Goal: Task Accomplishment & Management: Manage account settings

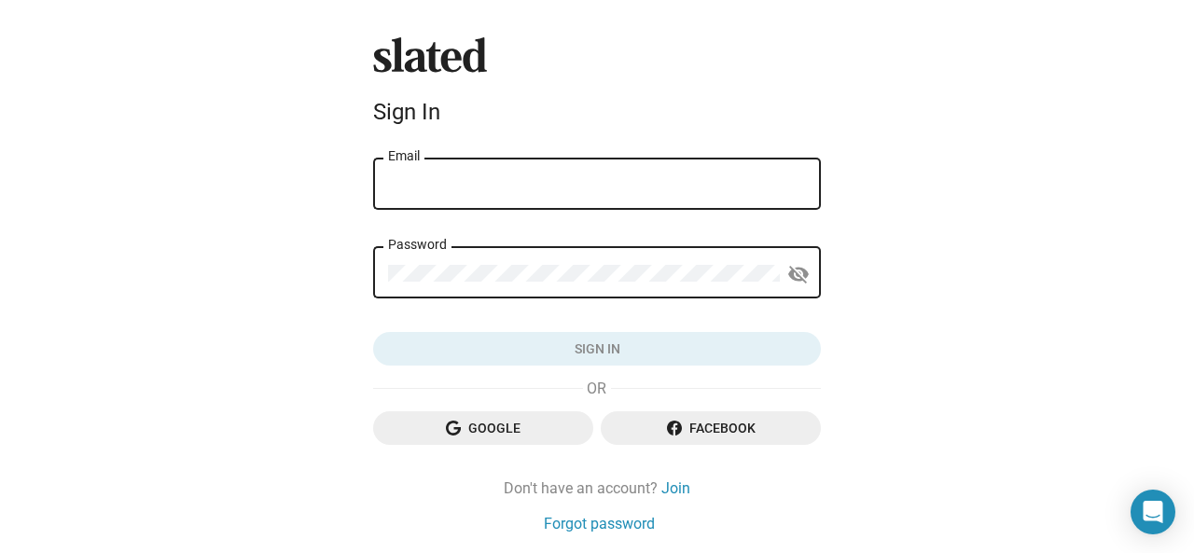
click at [705, 177] on input "Email" at bounding box center [597, 184] width 418 height 17
type input "Muhundekim@gmail.com"
